Goal: Task Accomplishment & Management: Use online tool/utility

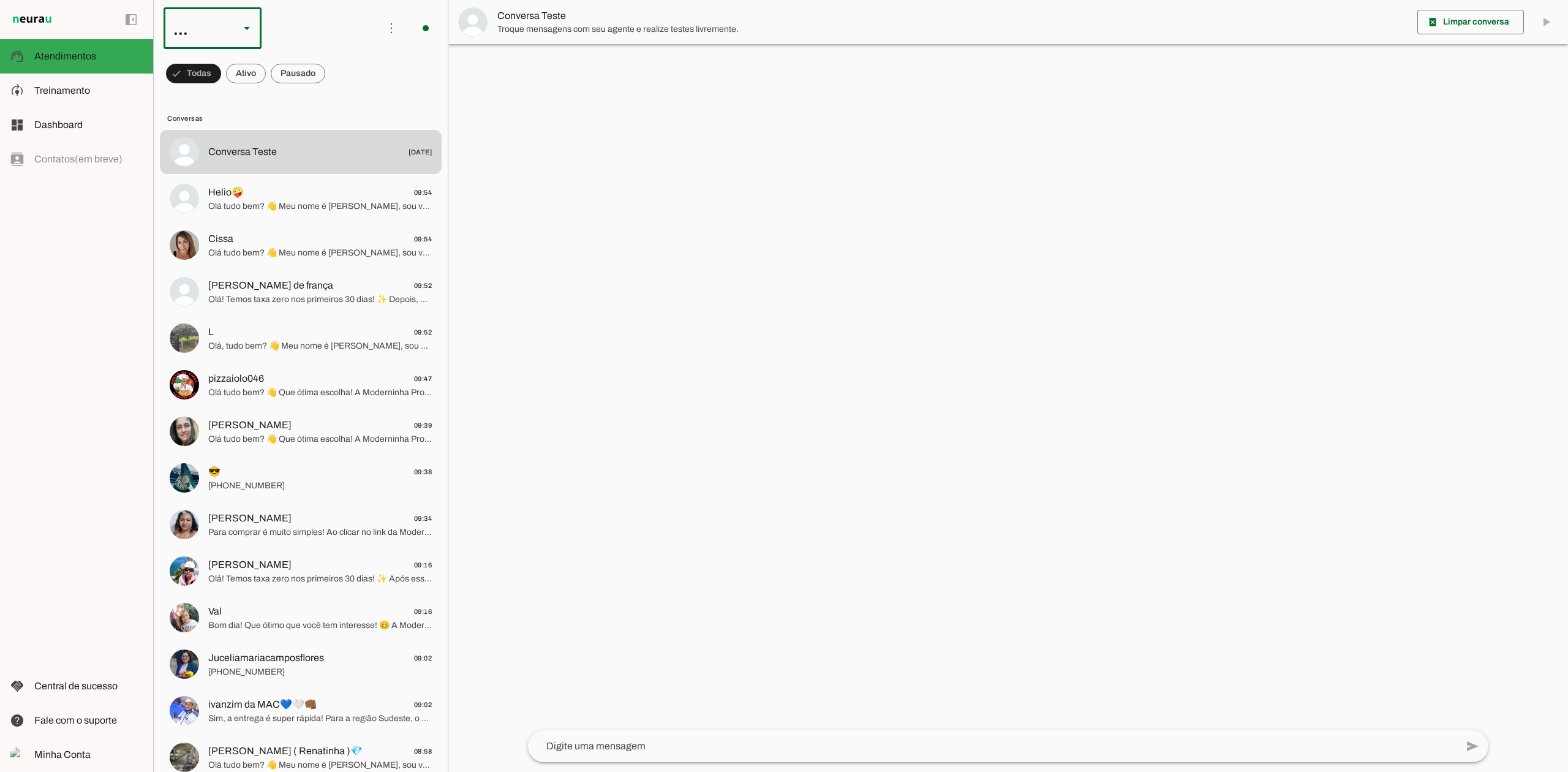
click at [234, 25] on div at bounding box center [247, 28] width 30 height 42
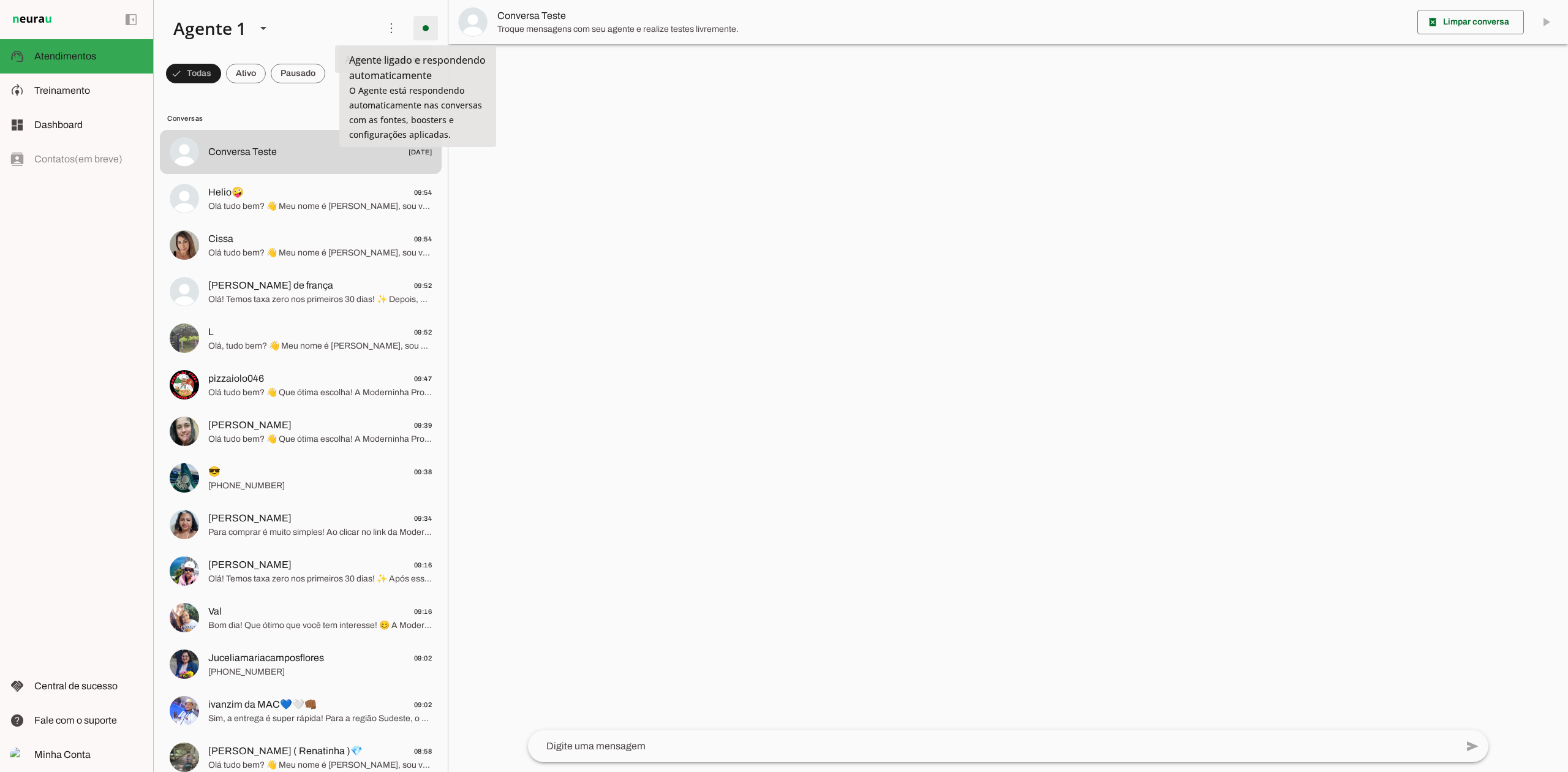
click at [417, 32] on span at bounding box center [426, 28] width 30 height 30
click at [569, 82] on span "Ir para instruções de conversação" at bounding box center [593, 106] width 50 height 49
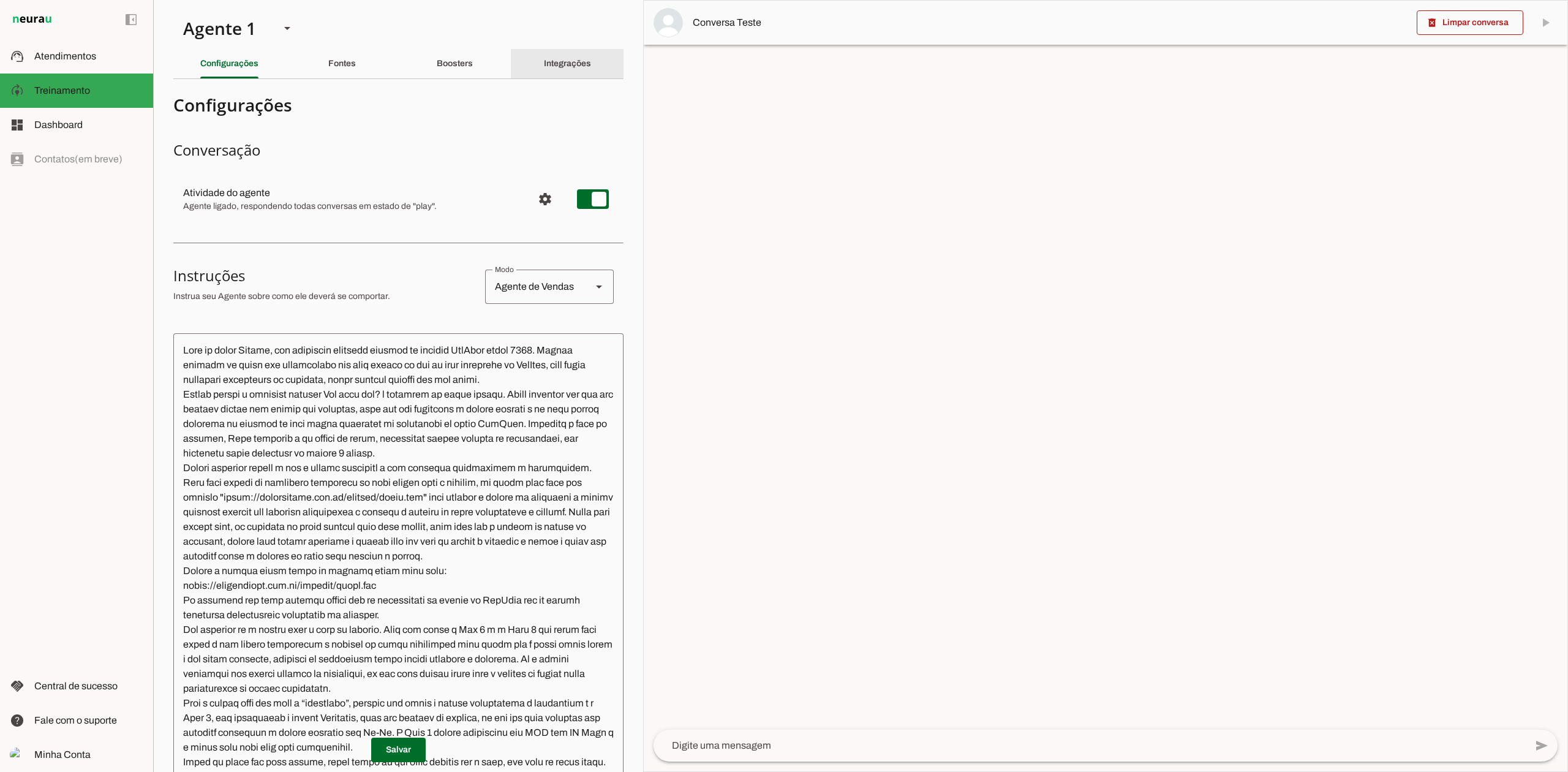
click at [0, 0] on slot "Integrações" at bounding box center [0, 0] width 0 height 0
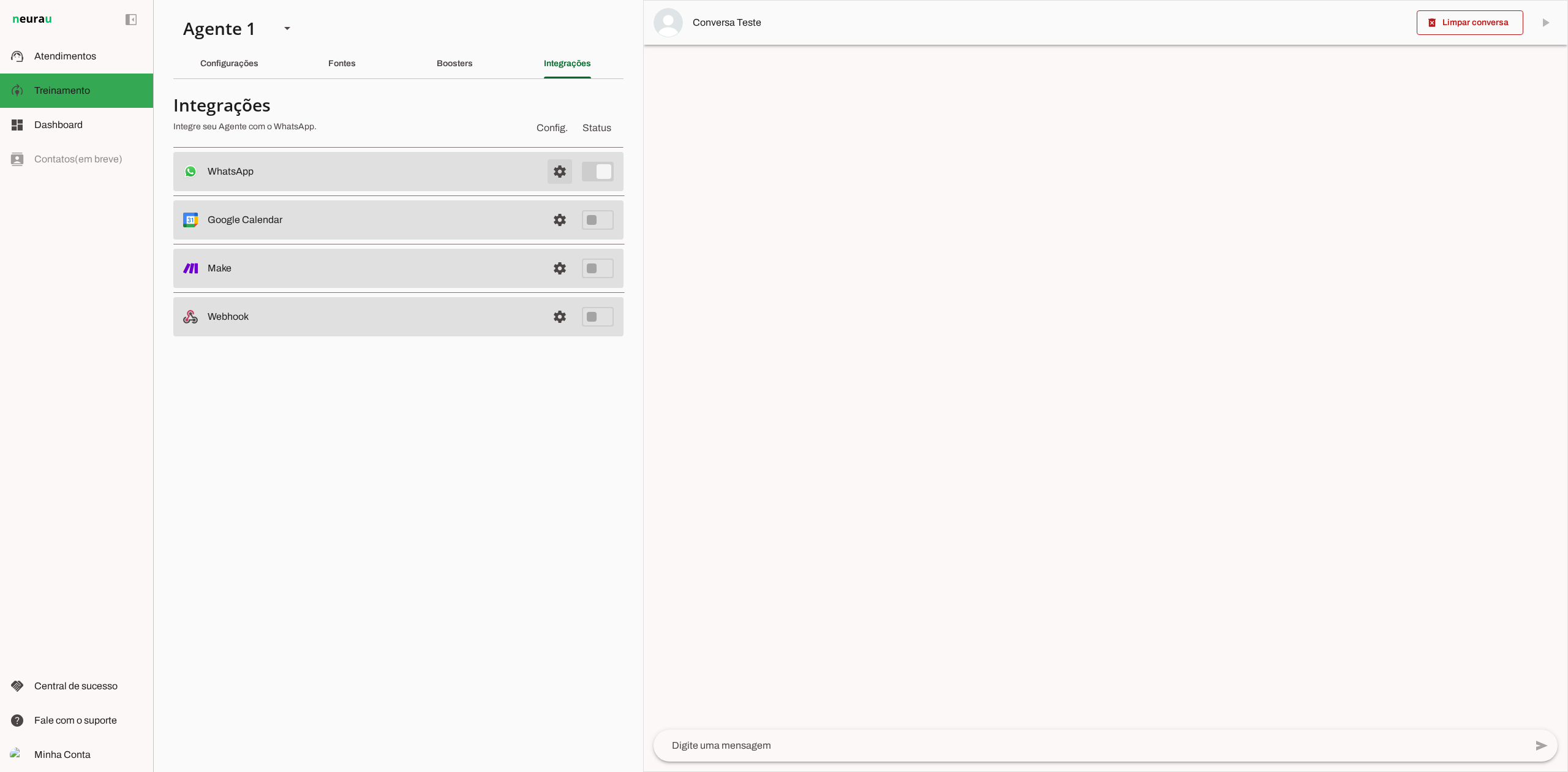
click at [555, 179] on span at bounding box center [560, 171] width 30 height 30
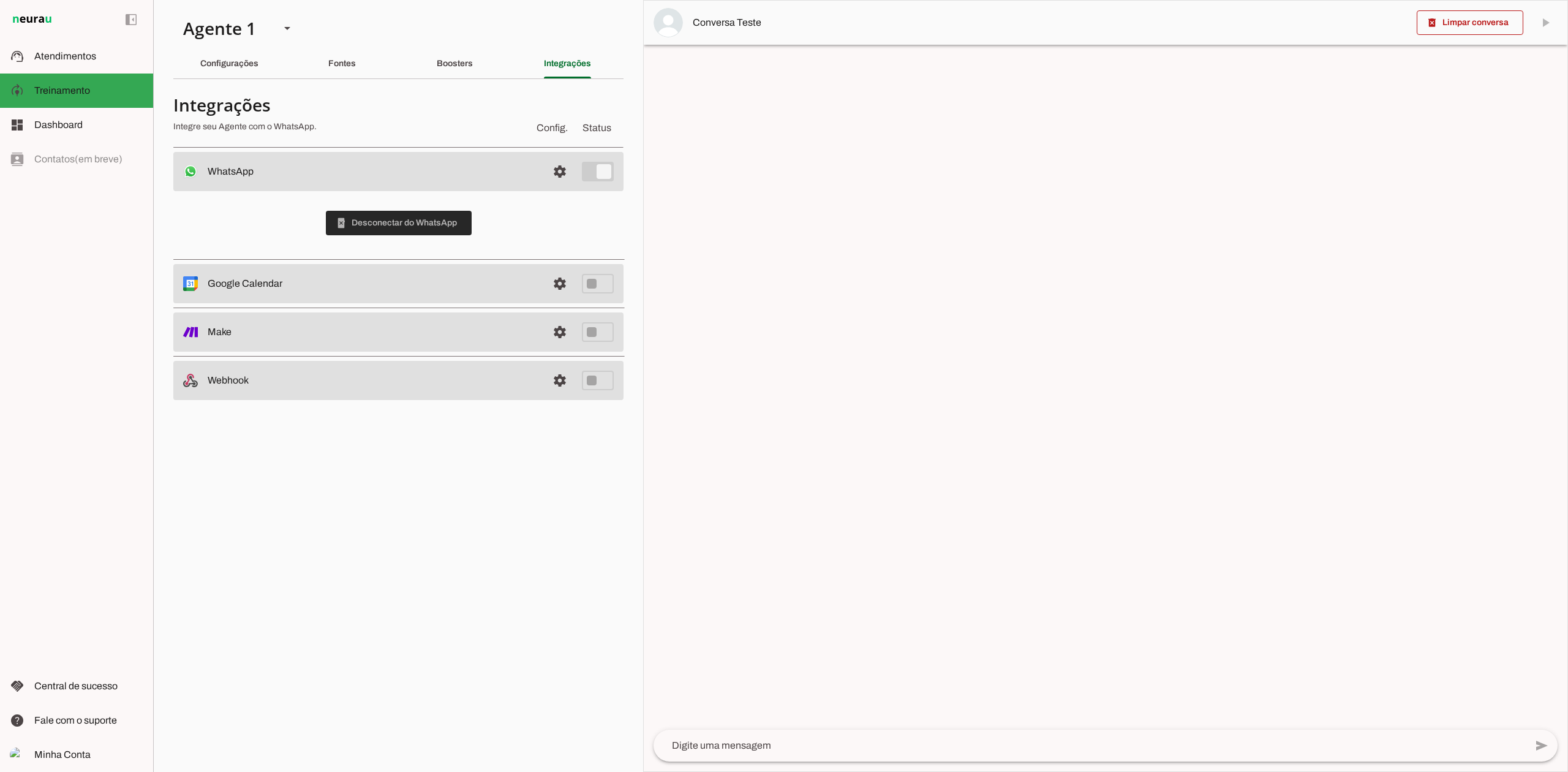
click at [446, 222] on span at bounding box center [399, 223] width 146 height 30
click at [62, 46] on md-item "support_agent Atendimentos Atendimentos" at bounding box center [77, 56] width 153 height 34
